Goal: Task Accomplishment & Management: Complete application form

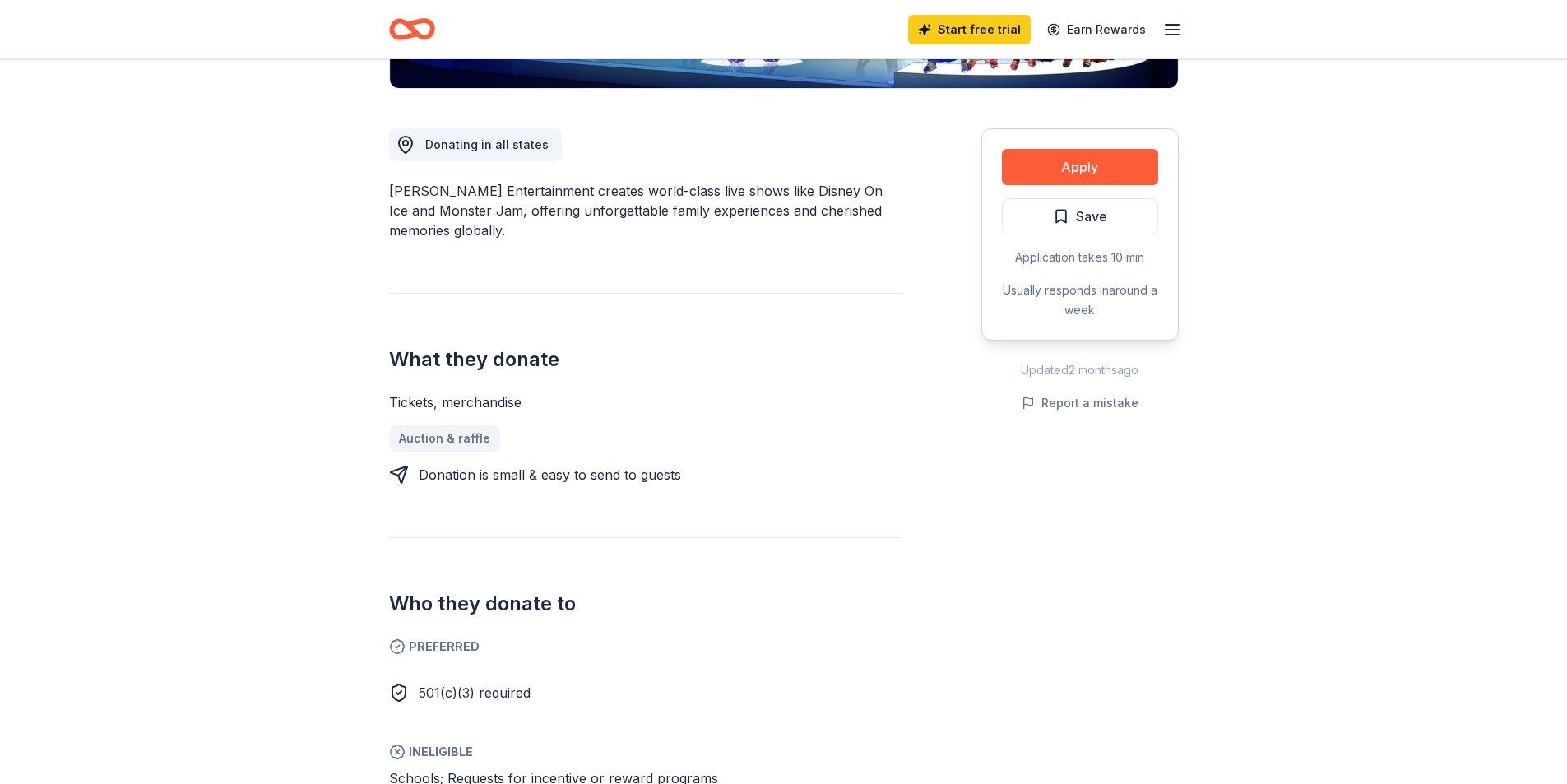
scroll to position [82, 0]
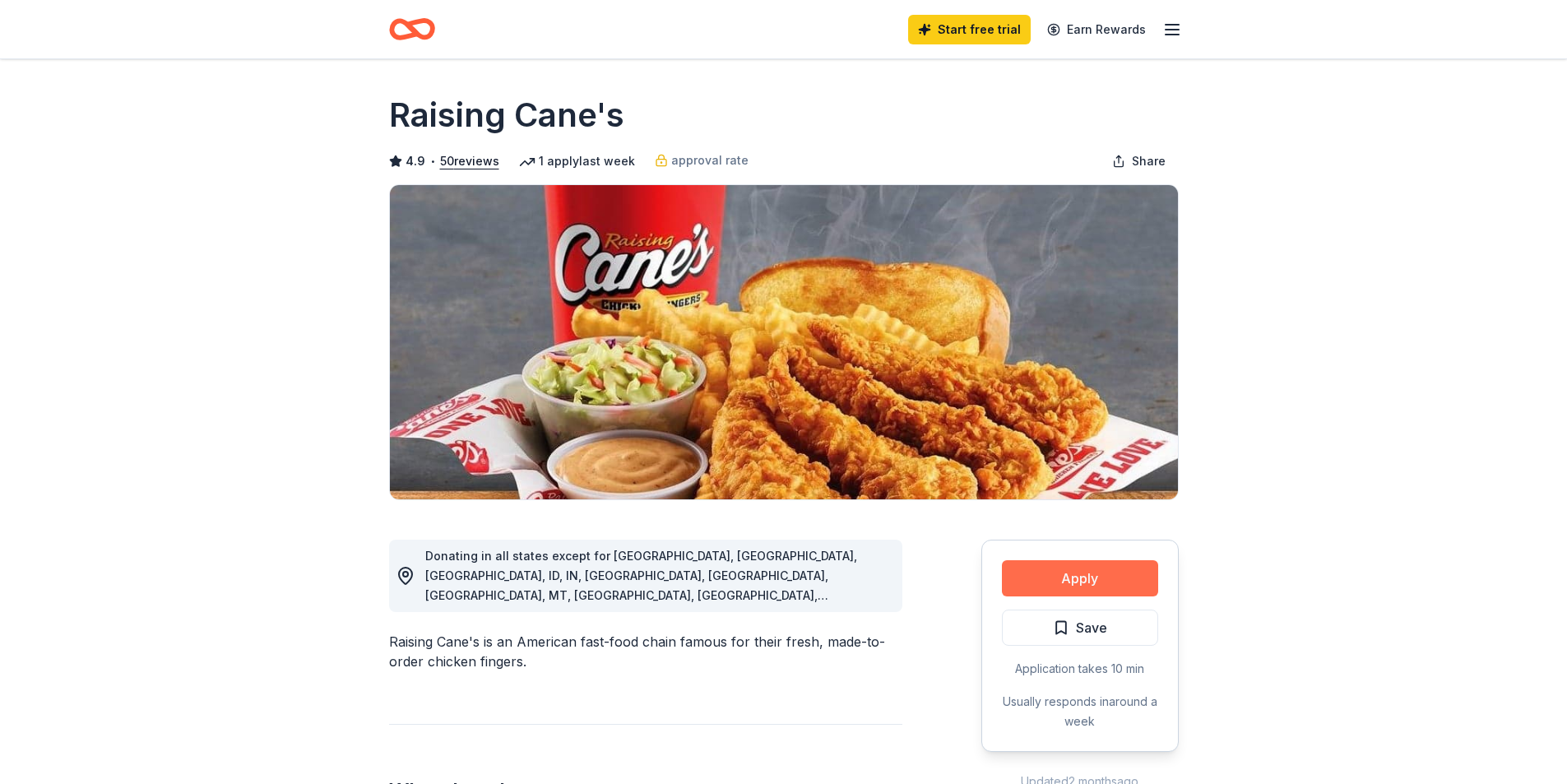
click at [1080, 571] on button "Apply" at bounding box center [1081, 577] width 156 height 36
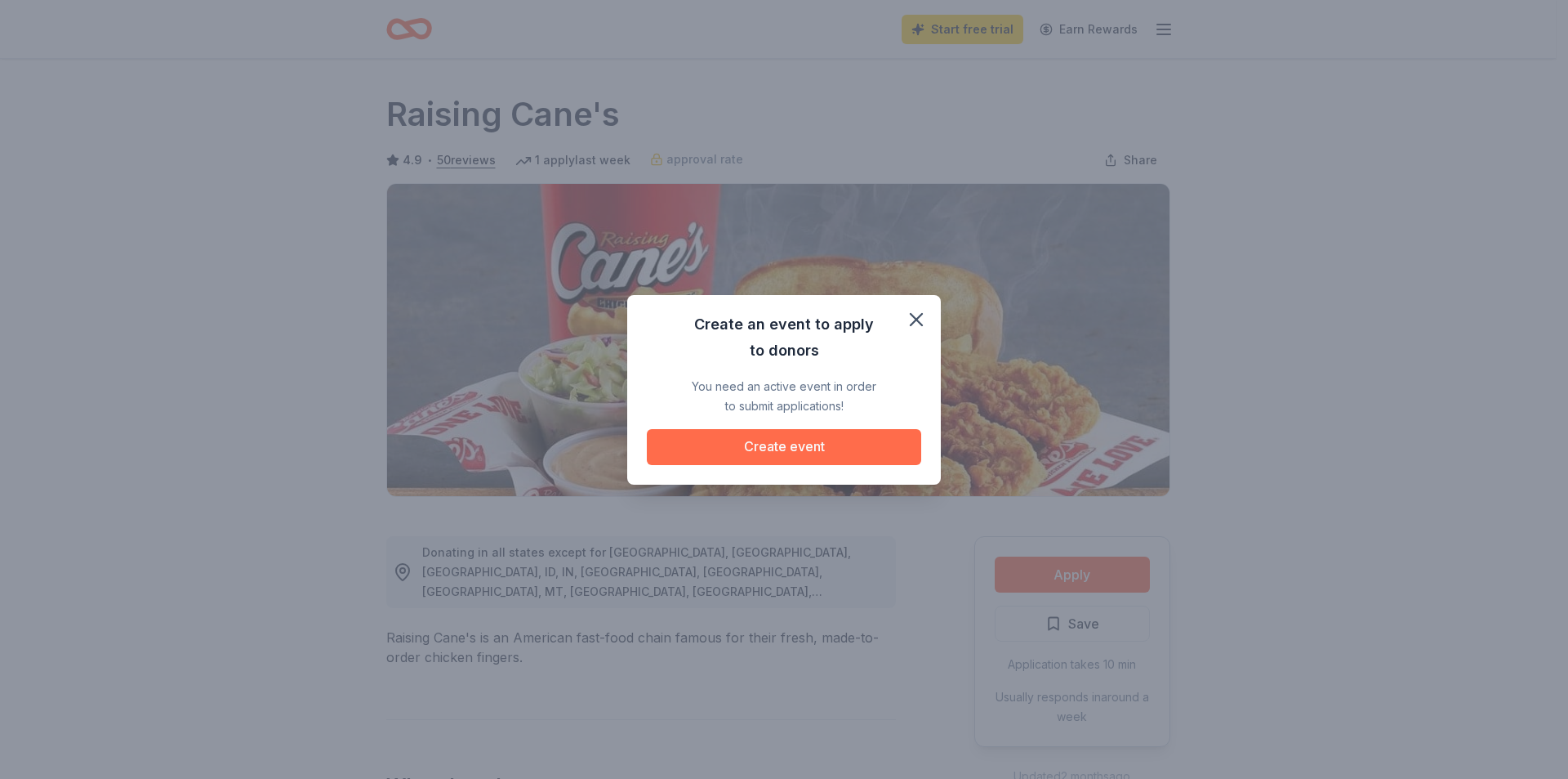
click at [798, 444] on button "Create event" at bounding box center [784, 447] width 275 height 36
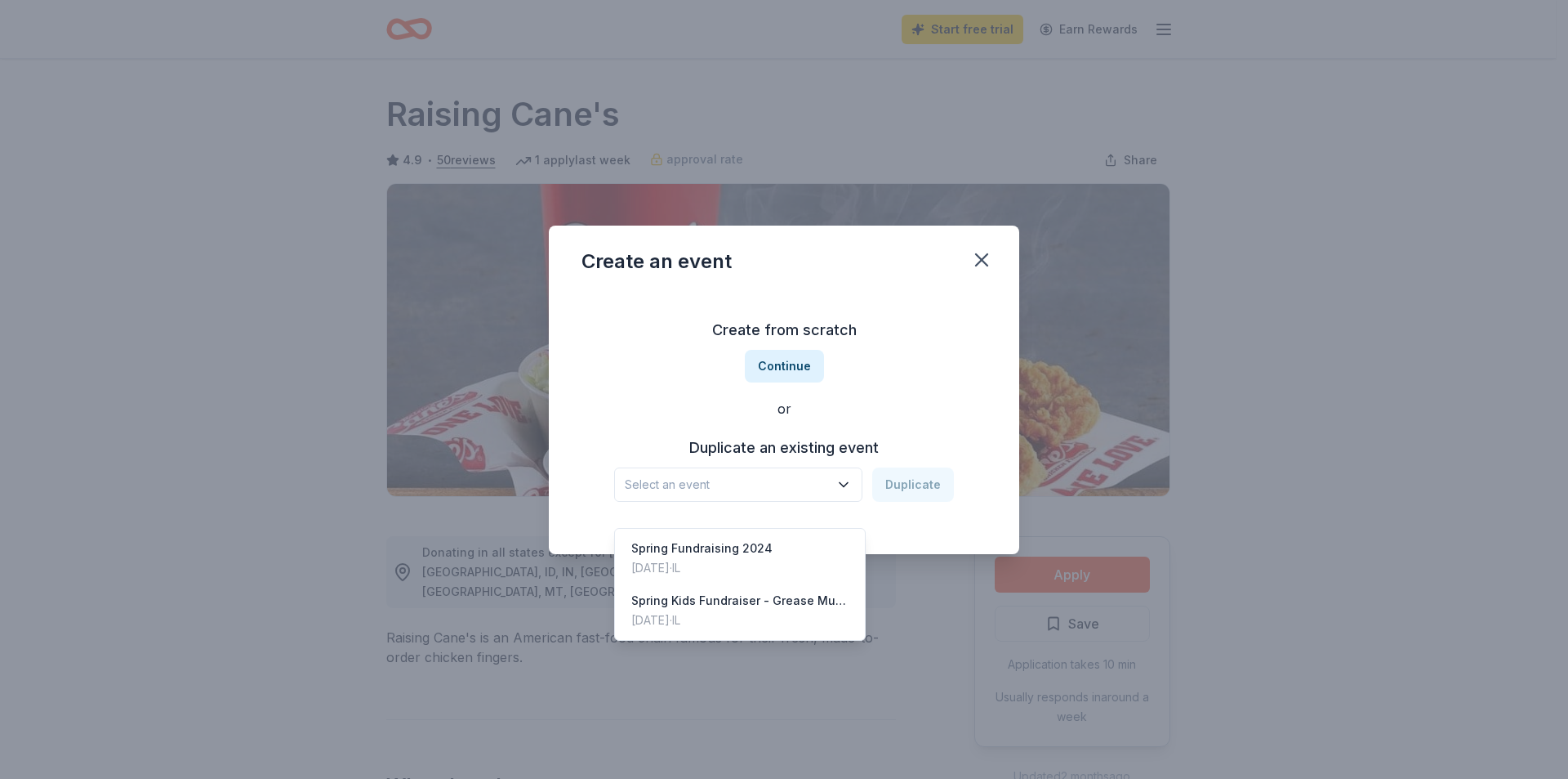
click at [844, 483] on icon "button" at bounding box center [843, 484] width 8 height 4
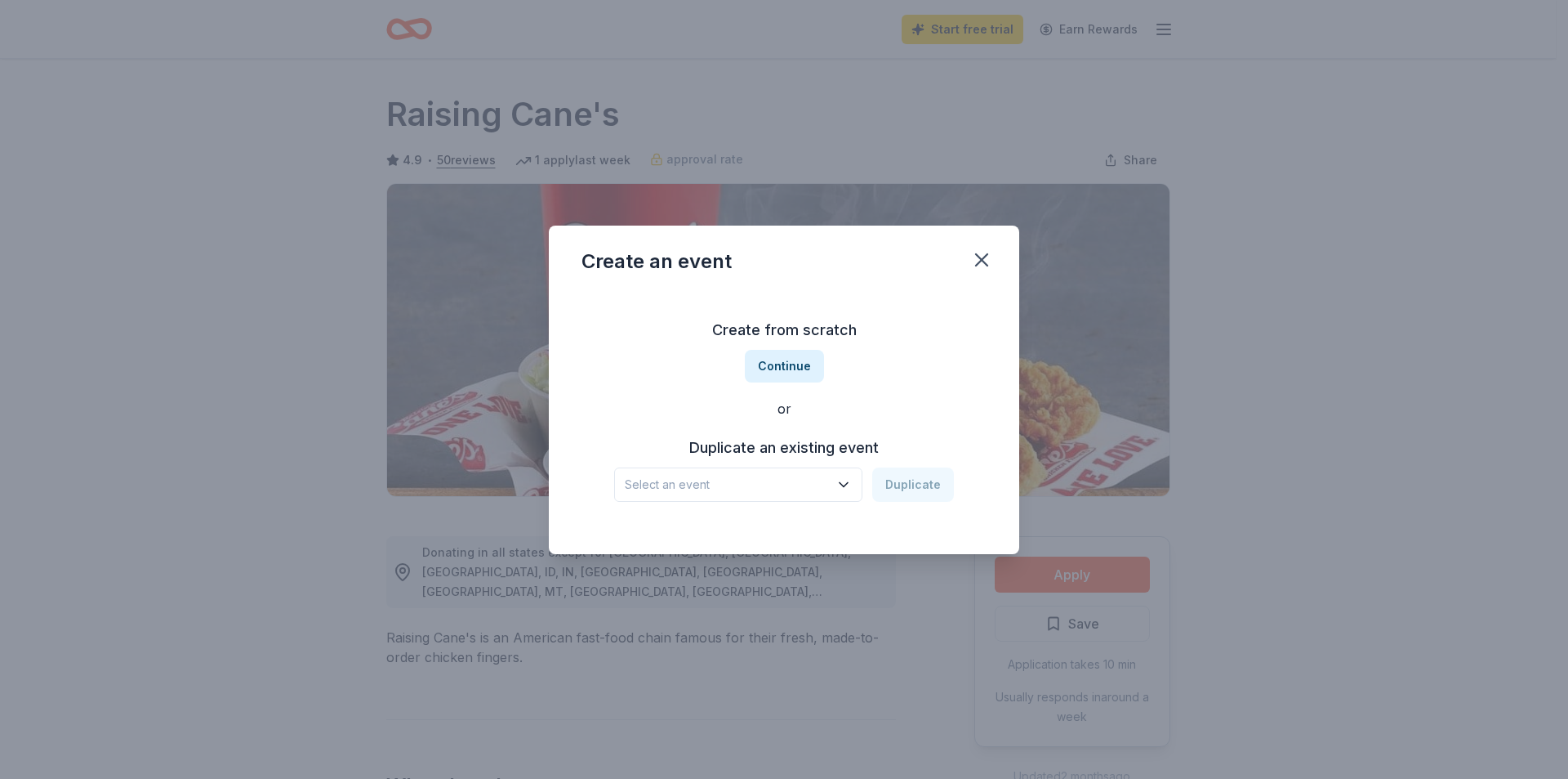
click at [717, 482] on span "Select an event" at bounding box center [727, 484] width 204 height 19
click at [705, 475] on span "Select an event" at bounding box center [727, 484] width 204 height 19
click at [789, 370] on button "Continue" at bounding box center [784, 366] width 79 height 33
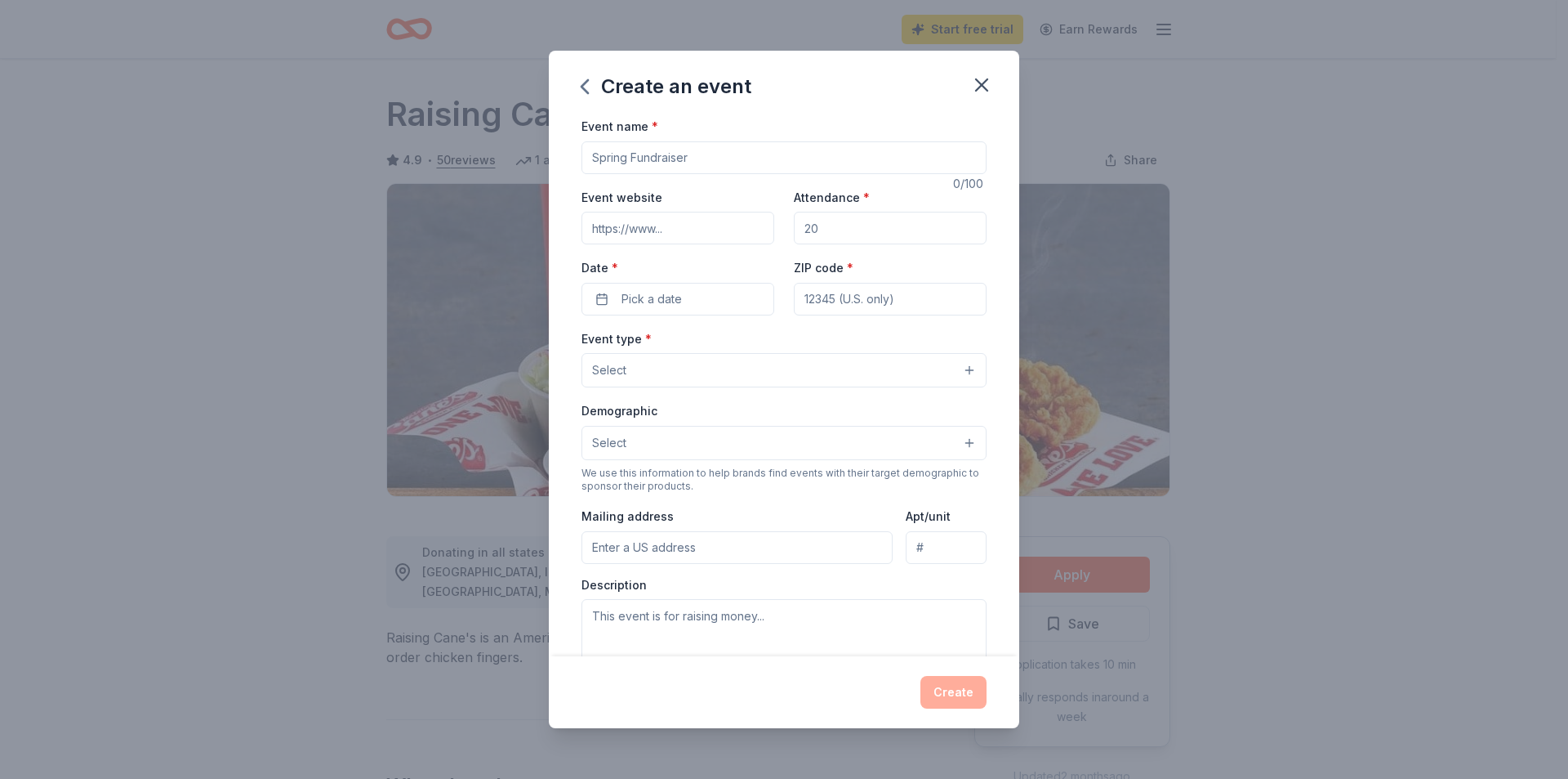
drag, startPoint x: 825, startPoint y: 226, endPoint x: 758, endPoint y: 221, distance: 67.2
click at [758, 221] on div "Event website Attendance * Date * Pick a date ZIP code *" at bounding box center [784, 251] width 405 height 128
click at [709, 164] on input "Event name *" at bounding box center [784, 158] width 405 height 33
type input "Tournament after Tournament"
click at [796, 228] on input "Attendance *" at bounding box center [890, 228] width 193 height 33
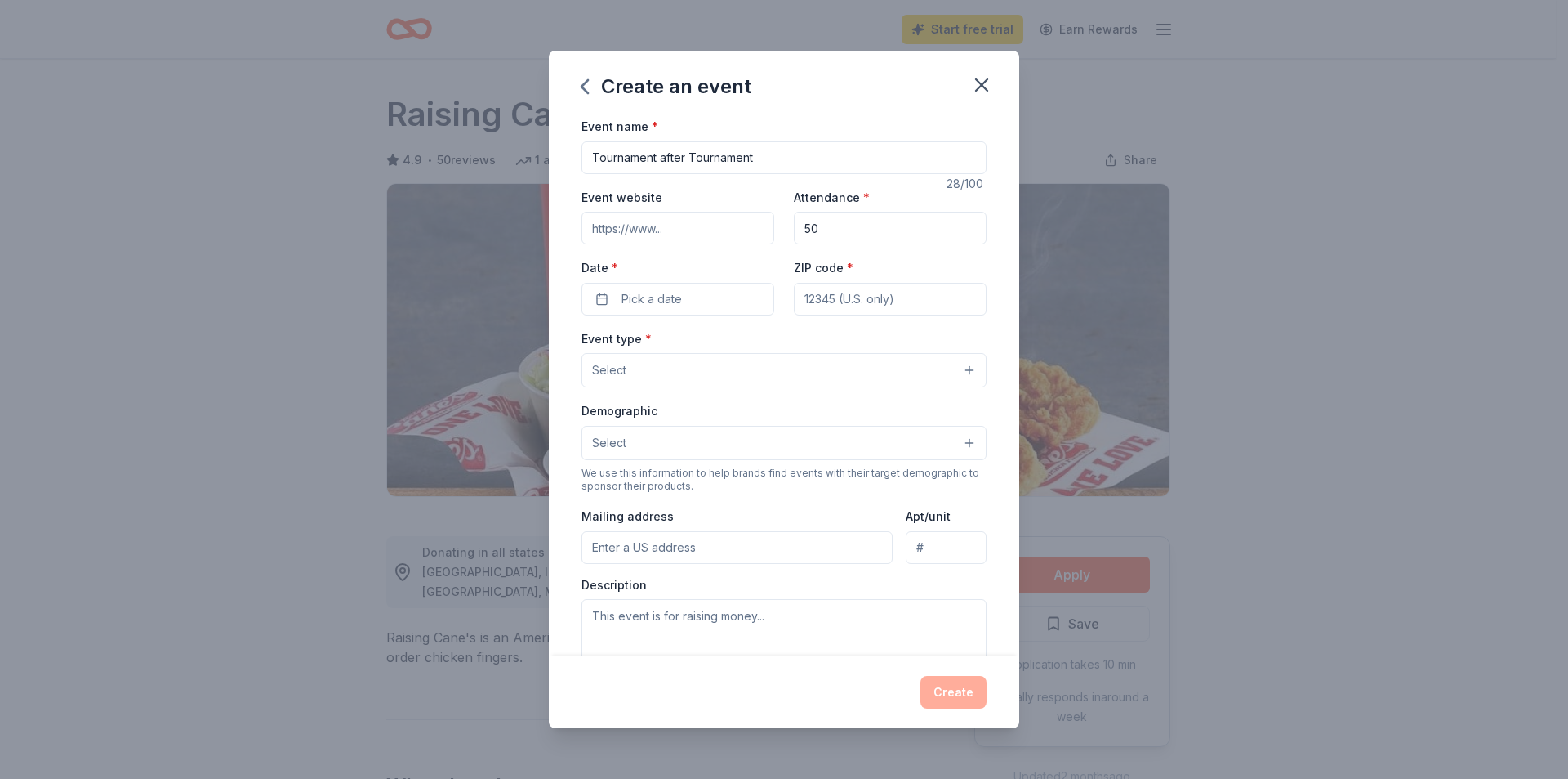
type input "50"
click at [835, 377] on button "Select" at bounding box center [784, 371] width 405 height 35
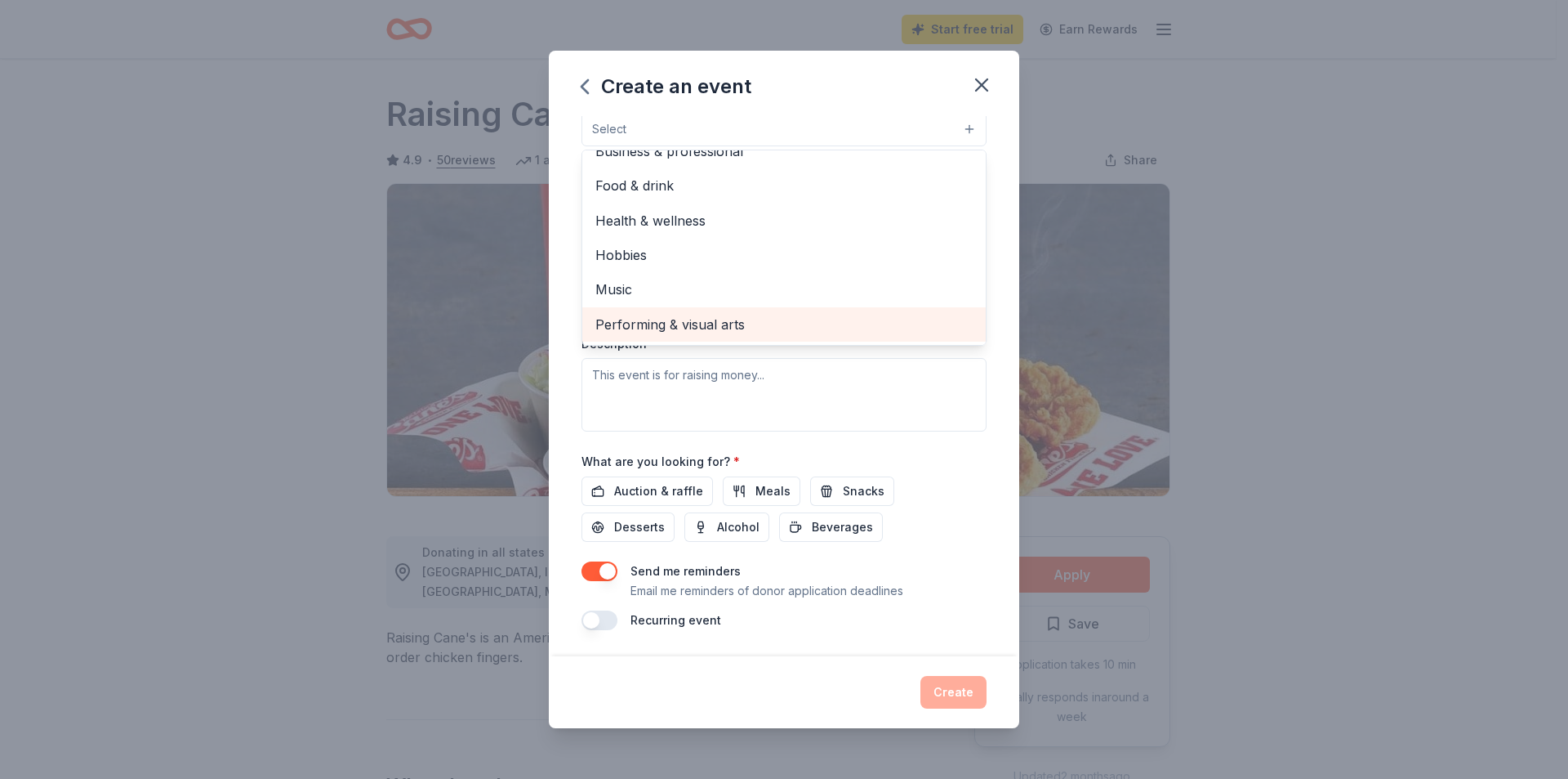
scroll to position [78, 0]
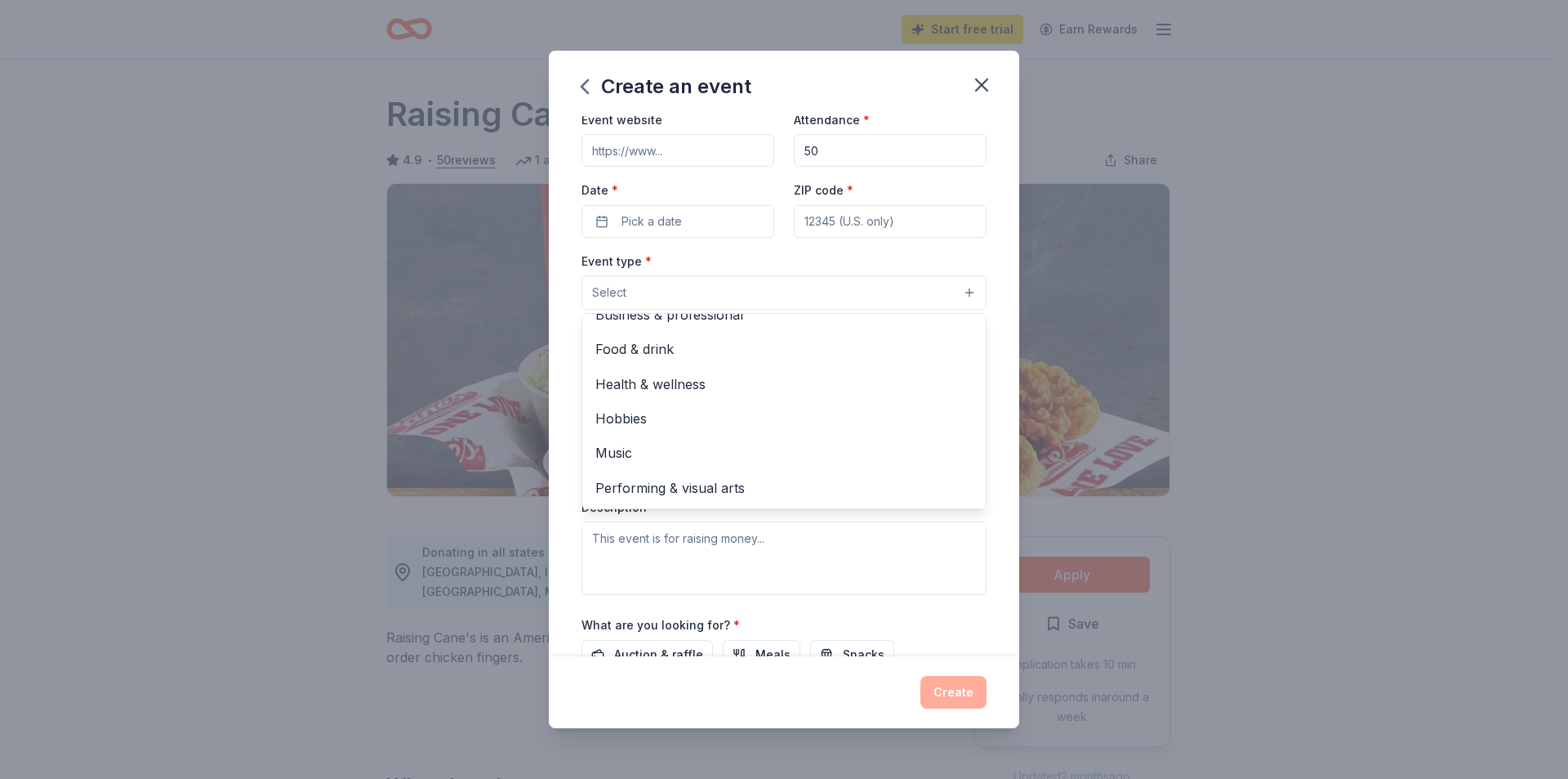
click at [980, 86] on div "Create an event Event name * Tournament after Tournament 28 /100 Event website …" at bounding box center [783, 389] width 470 height 678
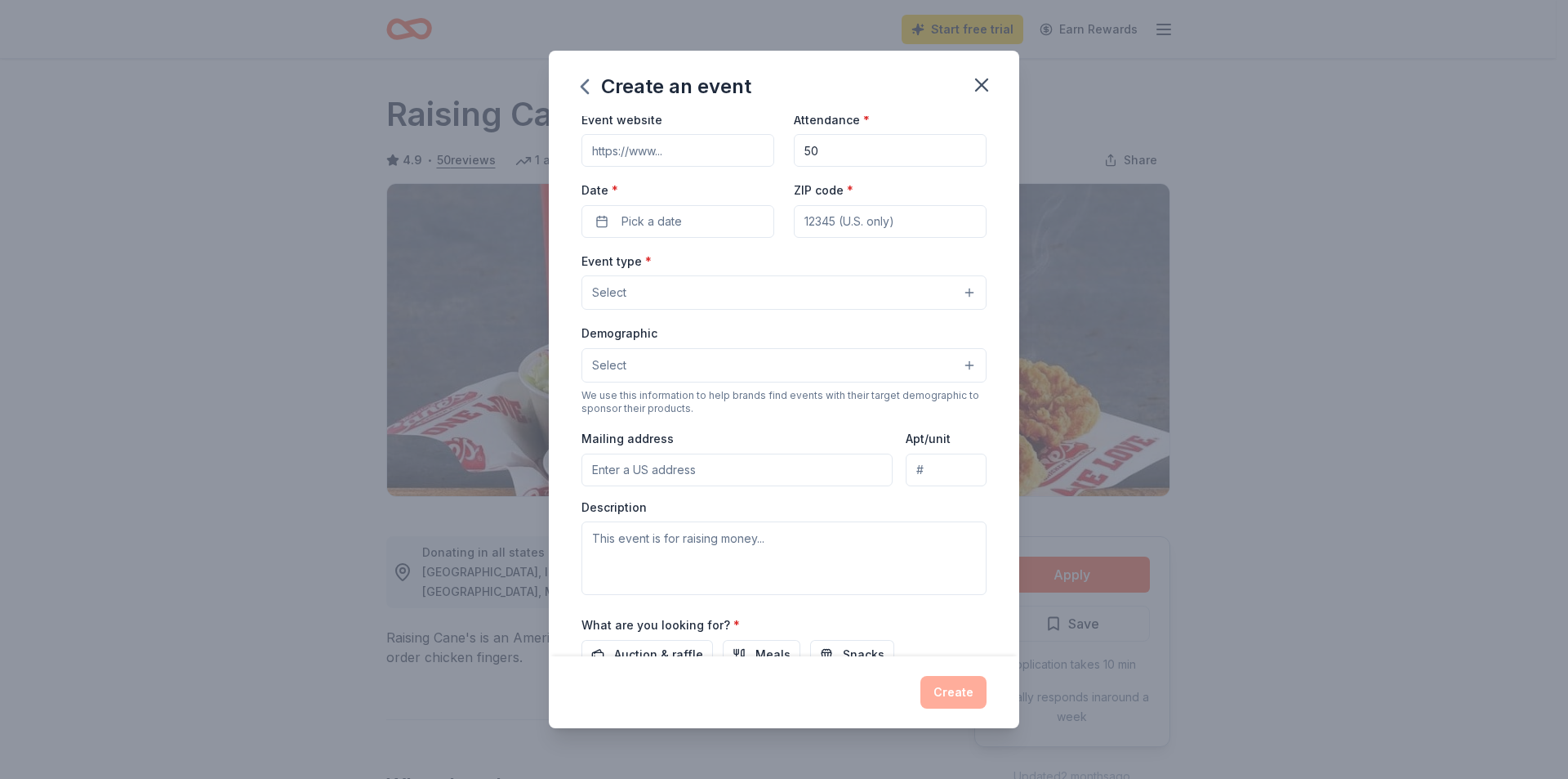
click at [980, 86] on icon "button" at bounding box center [981, 85] width 12 height 12
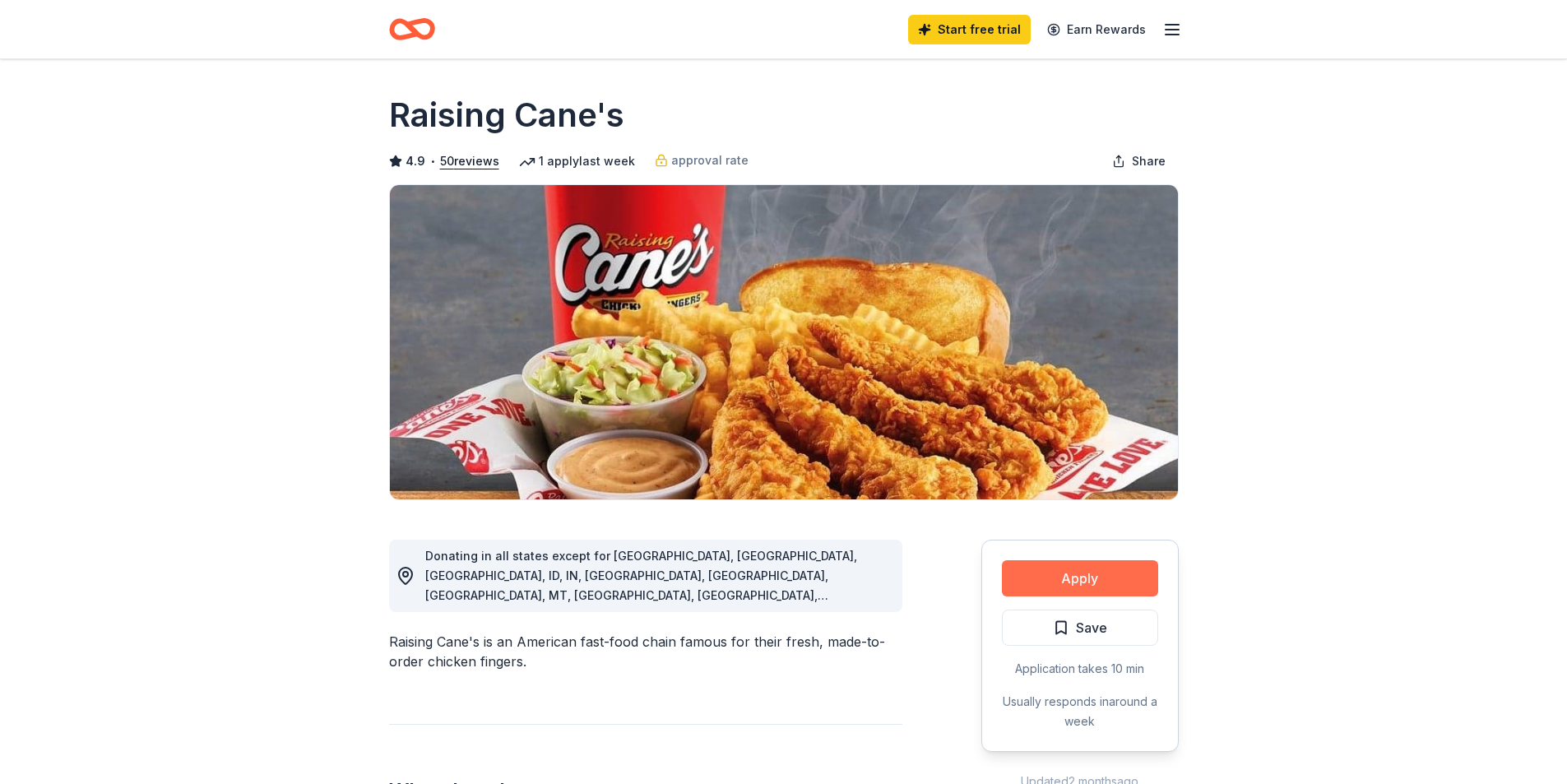
click at [1085, 574] on button "Apply" at bounding box center [1081, 577] width 156 height 36
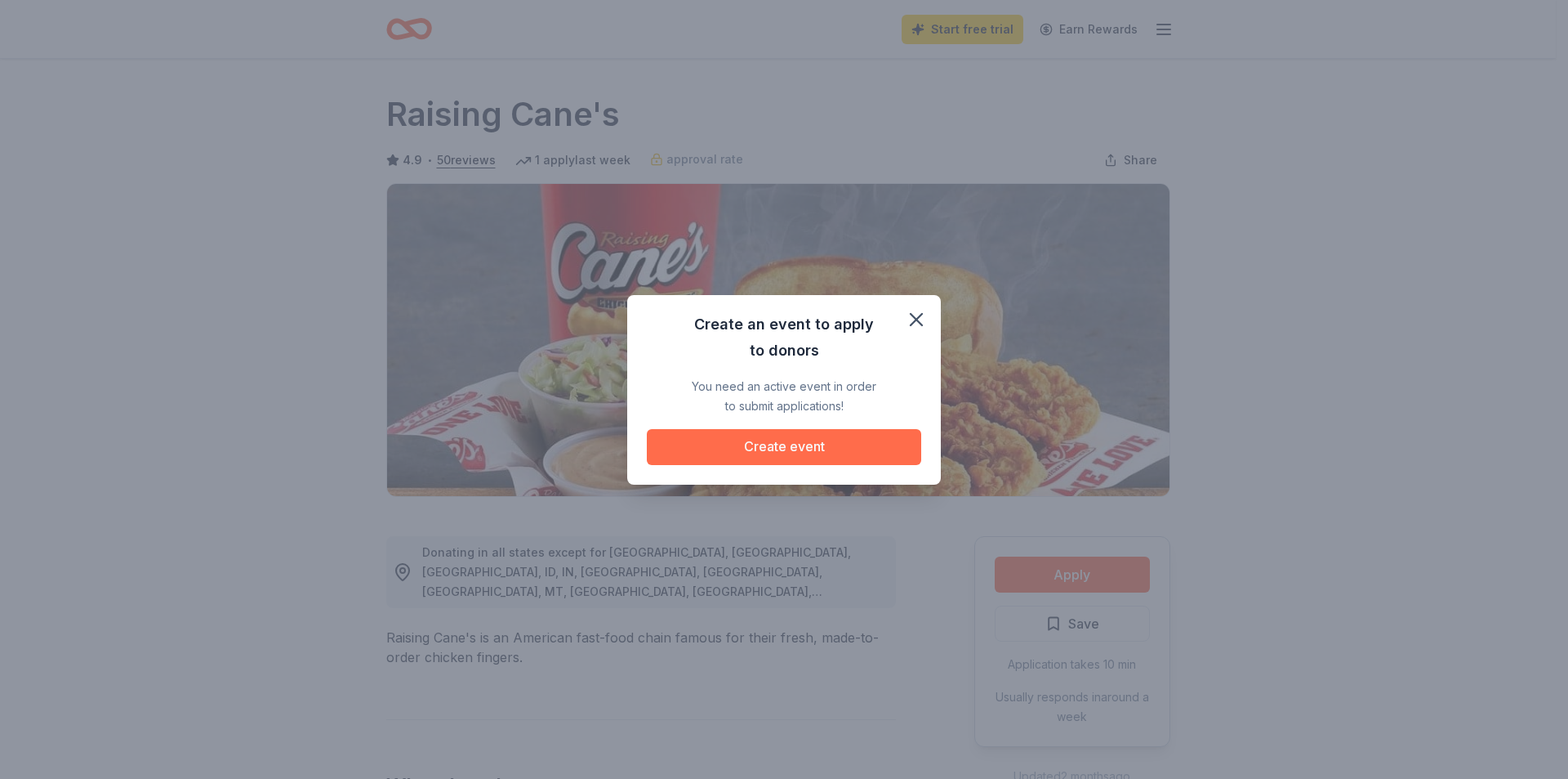
click at [787, 447] on button "Create event" at bounding box center [784, 447] width 275 height 36
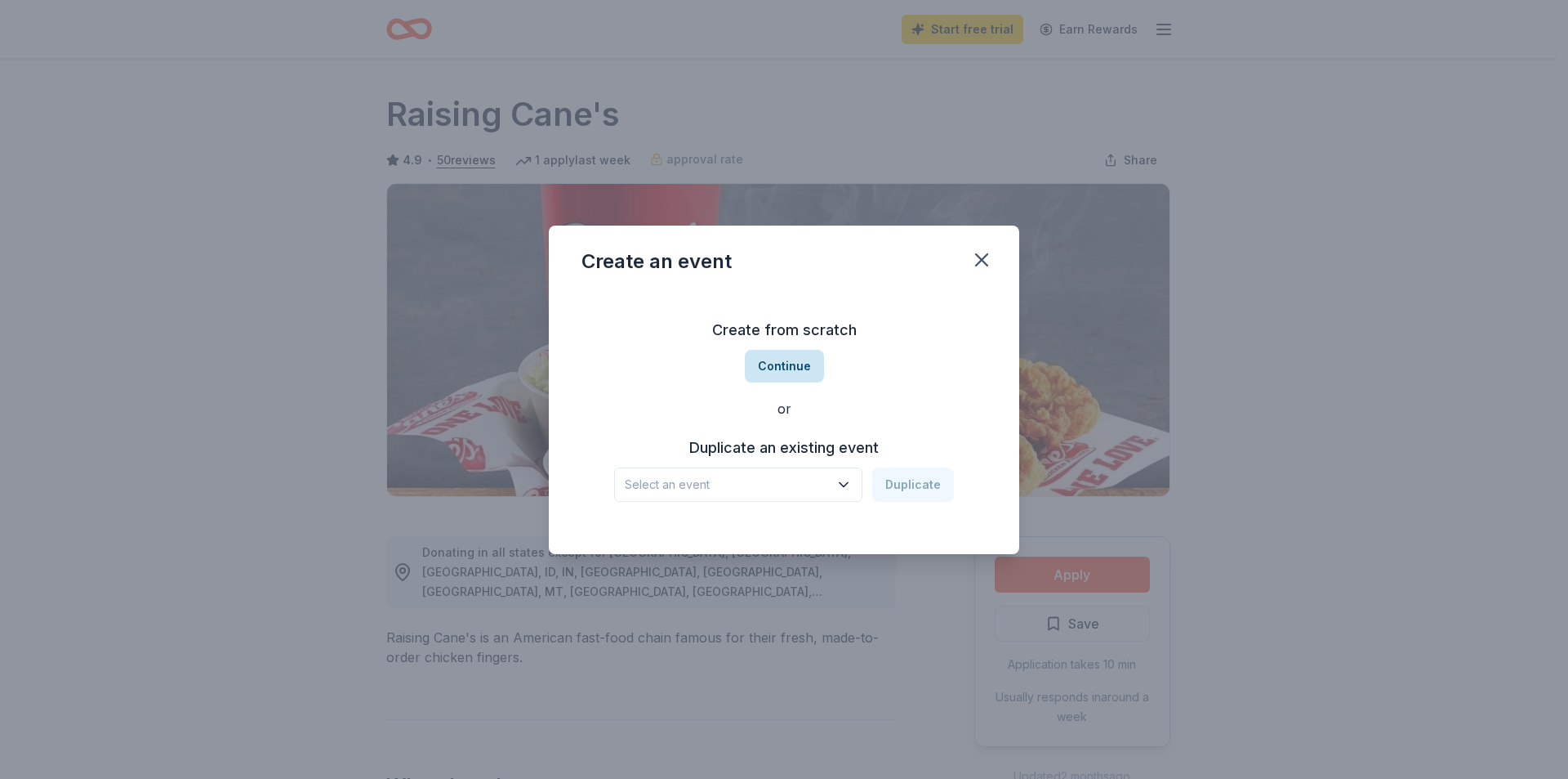
click at [796, 364] on button "Continue" at bounding box center [784, 366] width 79 height 33
